Goal: Information Seeking & Learning: Learn about a topic

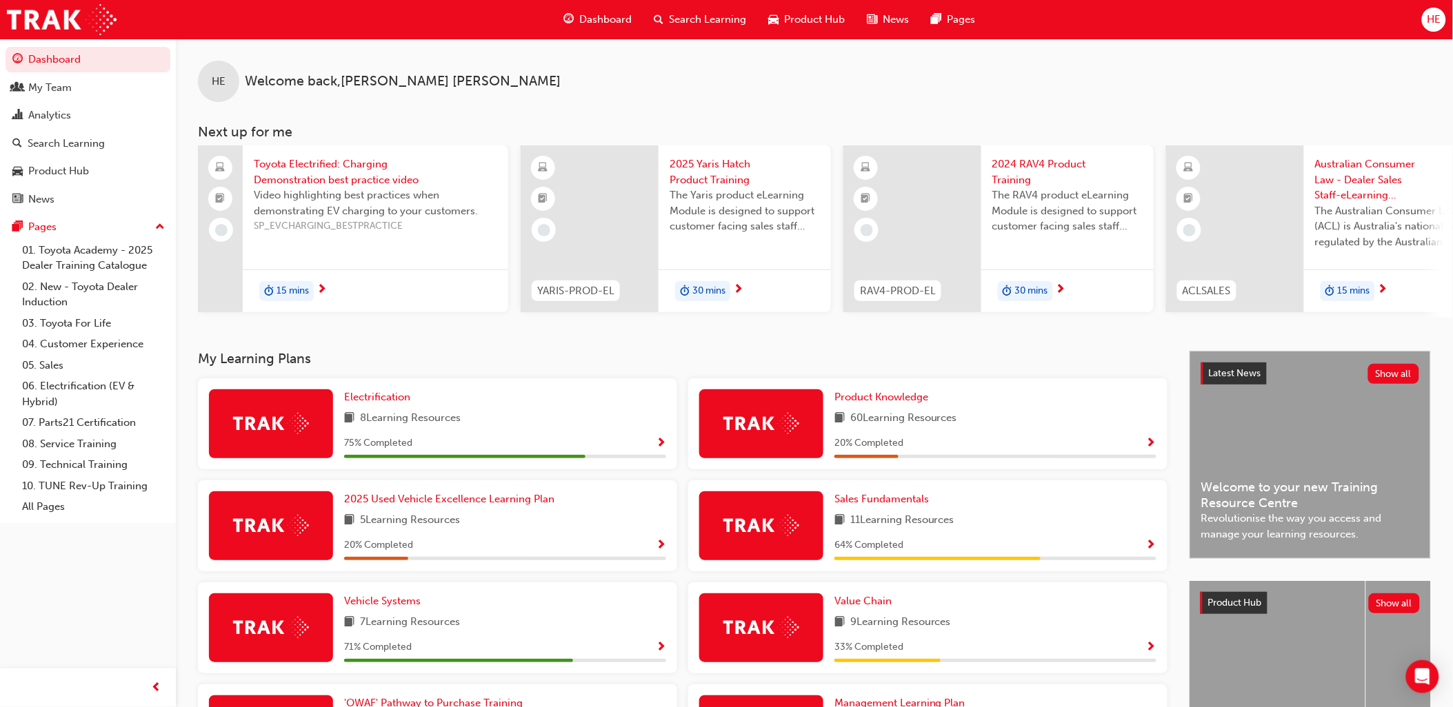
click at [703, 14] on span "Search Learning" at bounding box center [707, 20] width 77 height 16
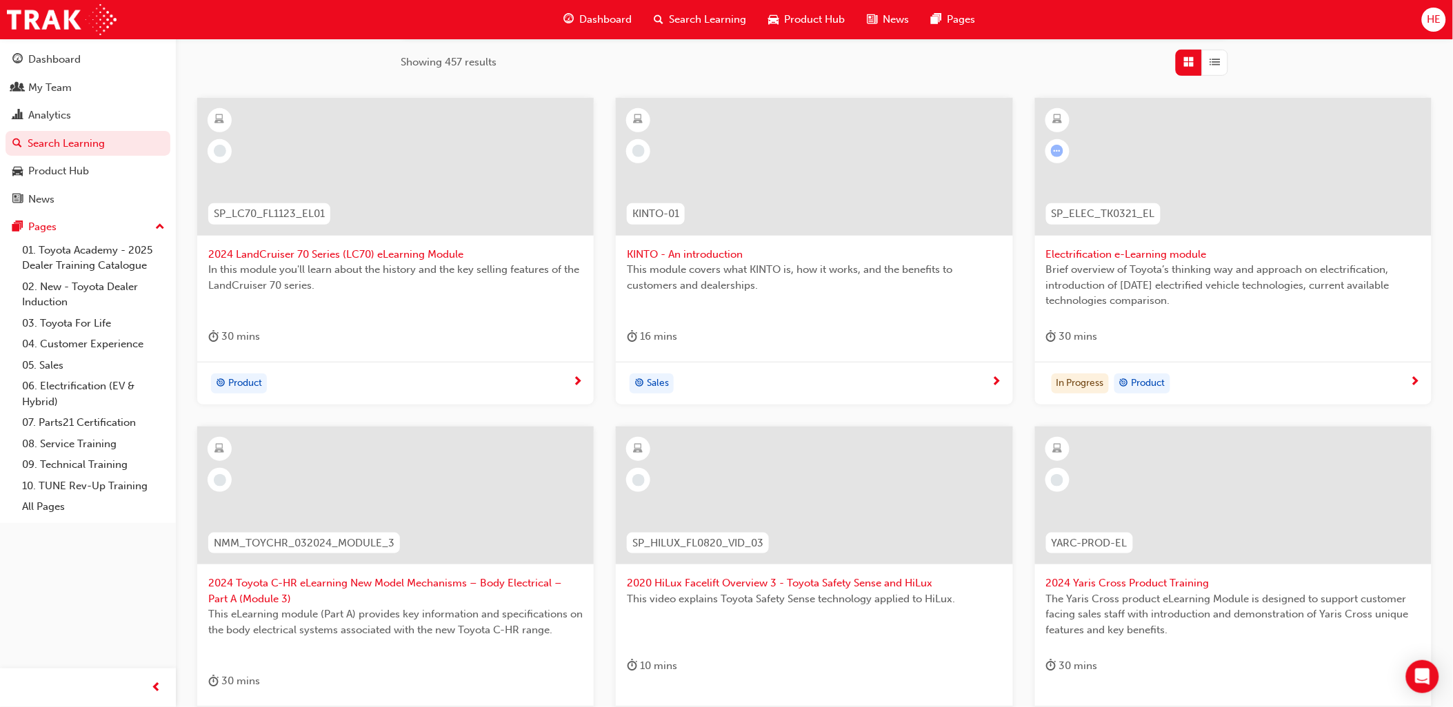
scroll to position [230, 0]
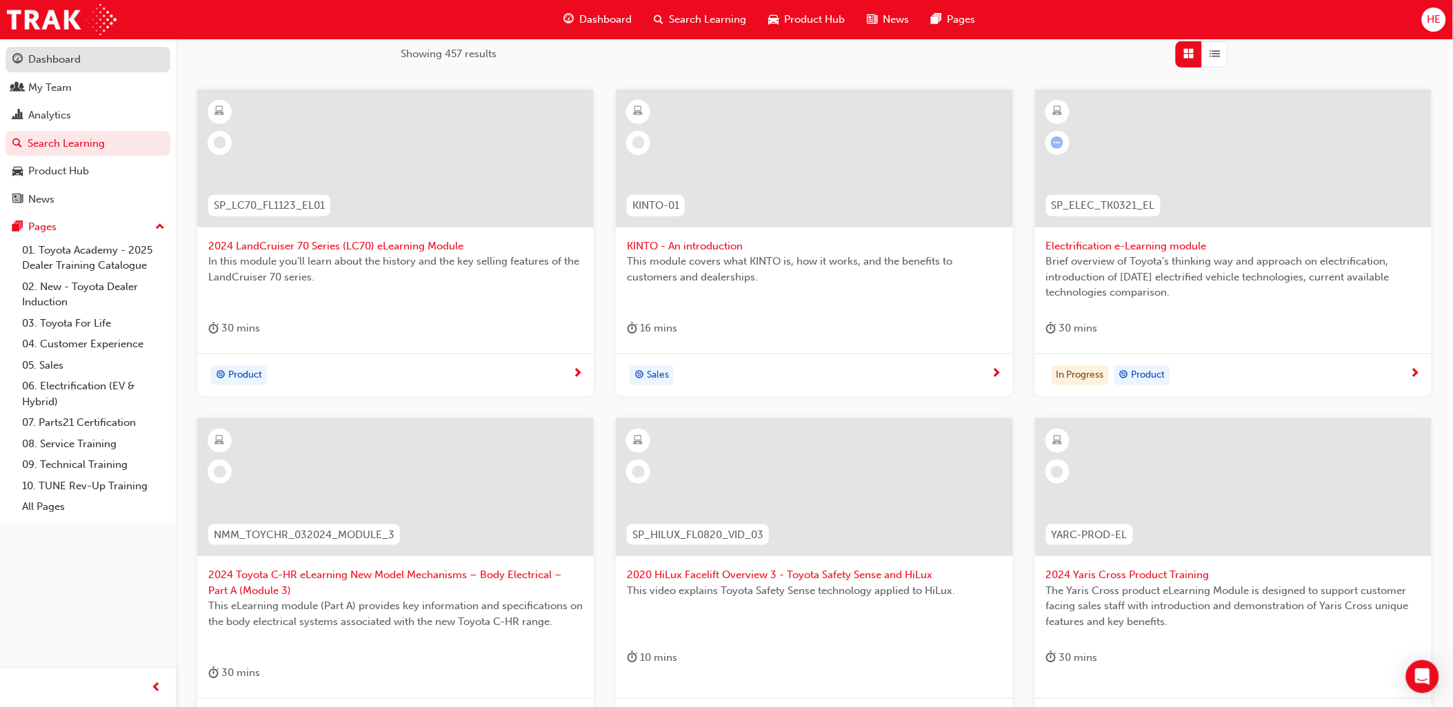
click at [60, 58] on div "Dashboard" at bounding box center [54, 60] width 52 height 16
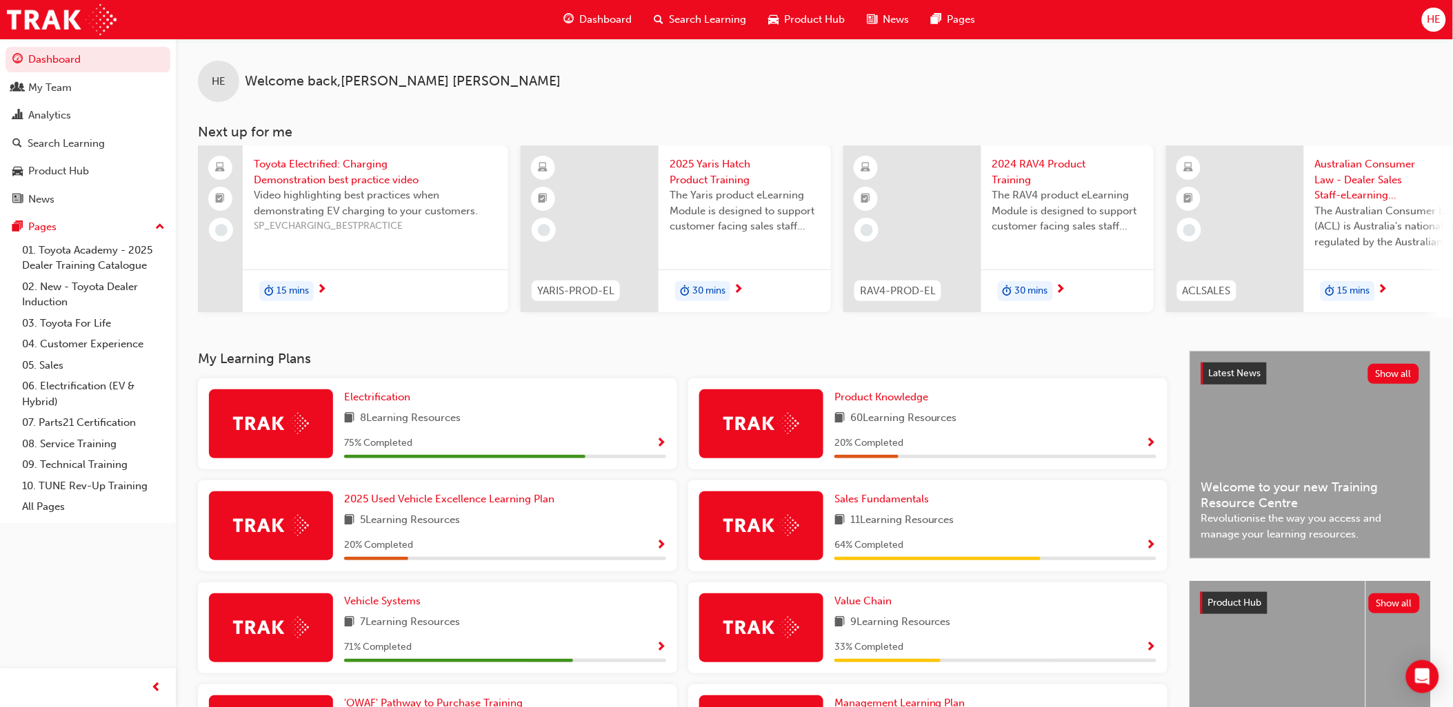
click at [322, 163] on span "Toyota Electrified: Charging Demonstration best practice video" at bounding box center [375, 172] width 243 height 31
click at [705, 168] on span "Australian Consumer Law - Dealer Sales Staff-eLearning module" at bounding box center [1390, 180] width 150 height 47
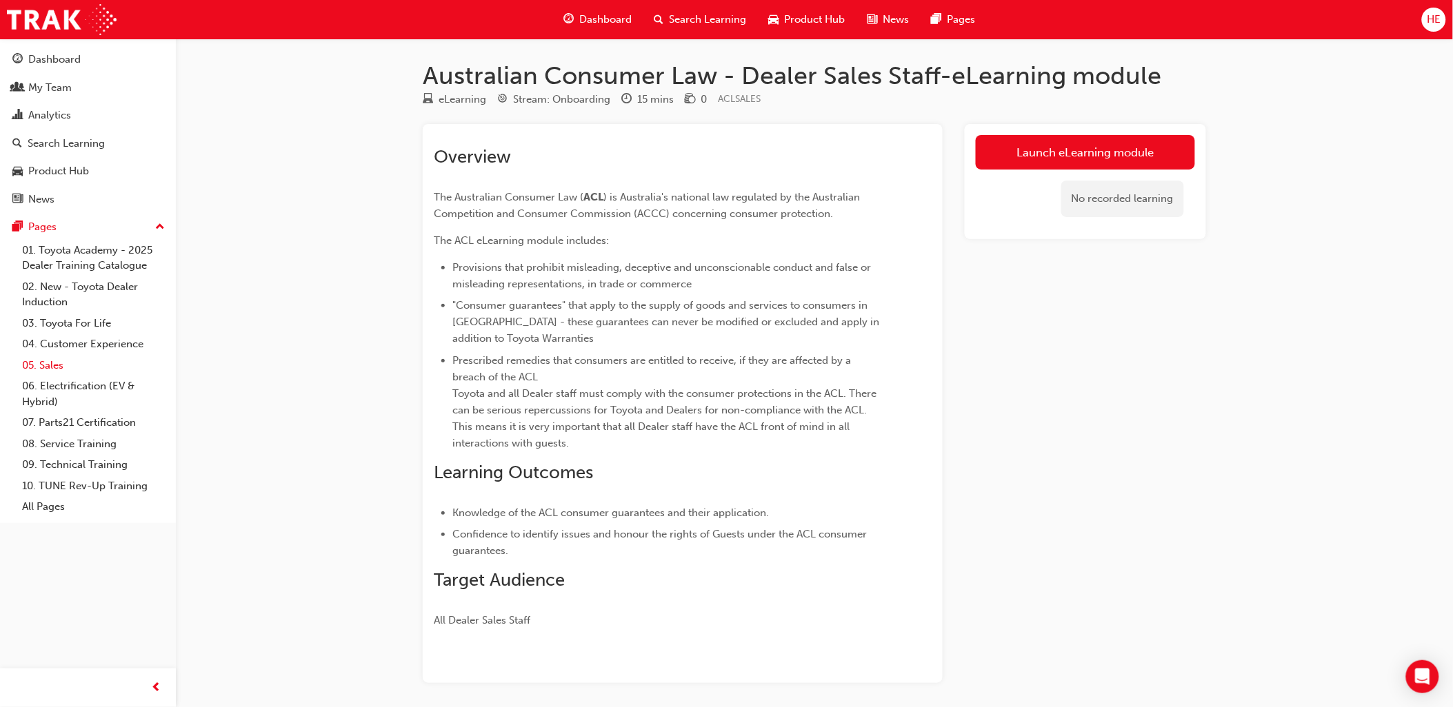
click at [53, 371] on link "05. Sales" at bounding box center [94, 365] width 154 height 21
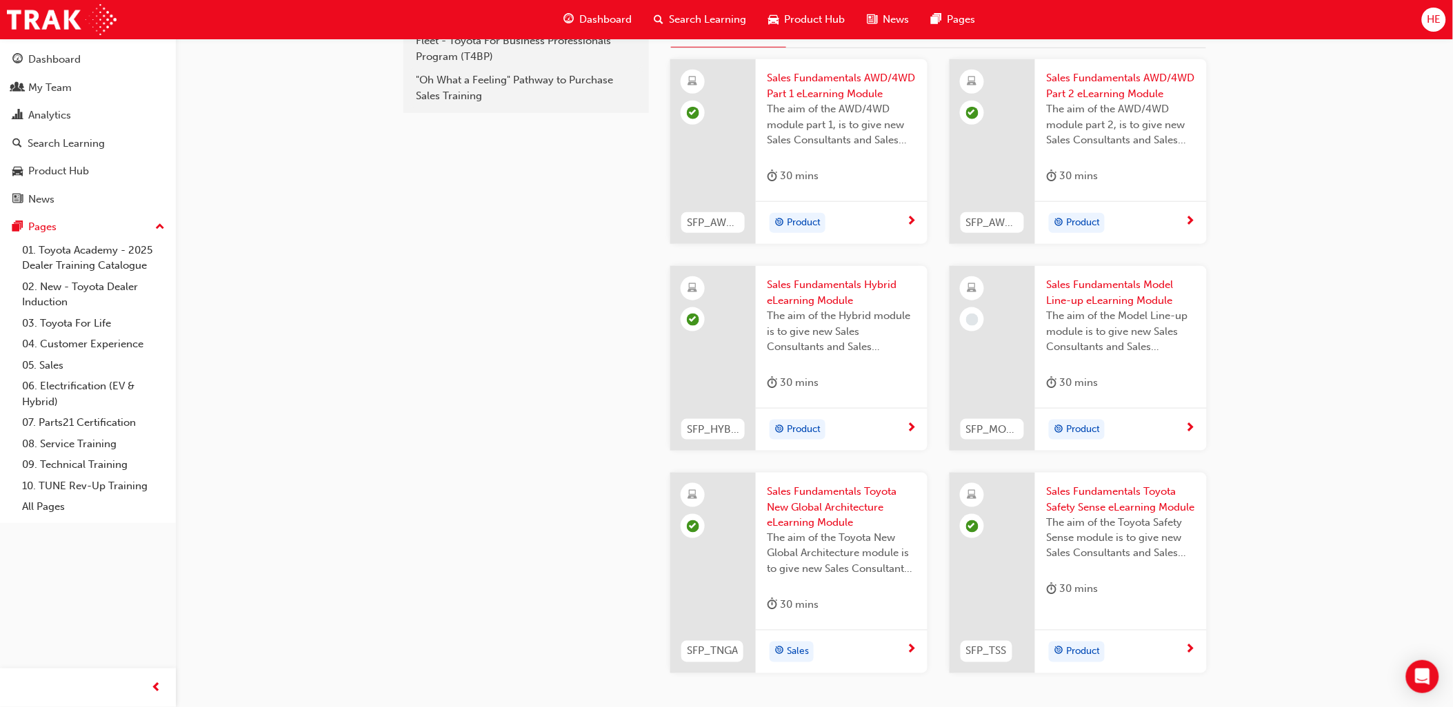
scroll to position [276, 0]
